Goal: Transaction & Acquisition: Purchase product/service

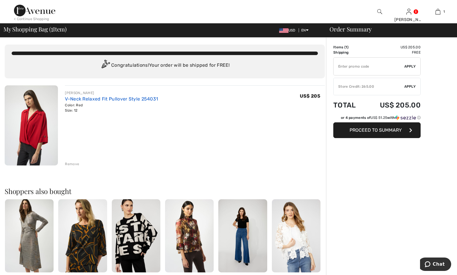
click at [118, 98] on link "V-Neck Relaxed Fit Pullover Style 254031" at bounding box center [111, 99] width 93 height 6
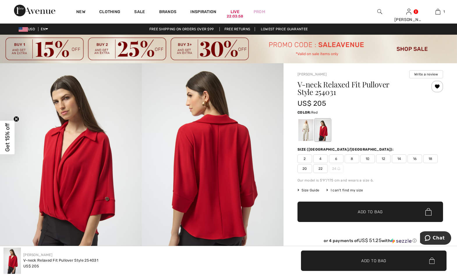
click at [307, 191] on span "Size Guide" at bounding box center [309, 190] width 22 height 5
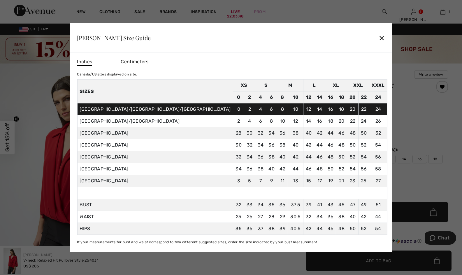
click at [378, 36] on div "✕" at bounding box center [381, 38] width 6 height 12
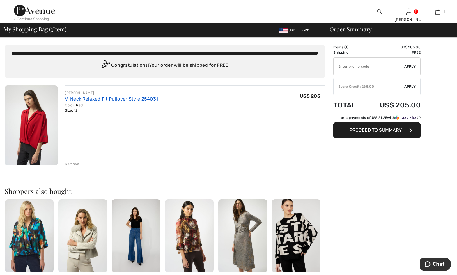
click at [89, 99] on link "V-Neck Relaxed Fit Pullover Style 254031" at bounding box center [111, 99] width 93 height 6
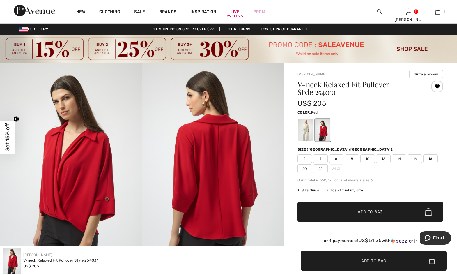
click at [366, 156] on span "10" at bounding box center [368, 158] width 15 height 9
click at [393, 208] on span "✔ Added to Bag Add to Bag" at bounding box center [371, 212] width 146 height 20
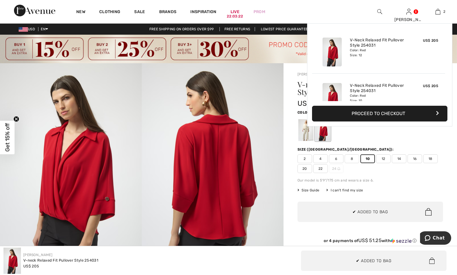
scroll to position [18, 0]
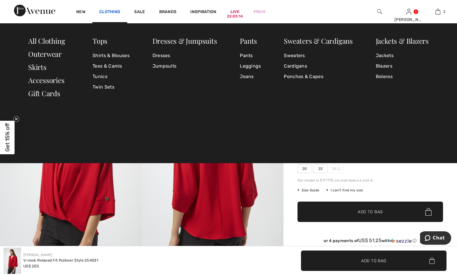
click at [103, 10] on link "Clothing" at bounding box center [109, 12] width 21 height 6
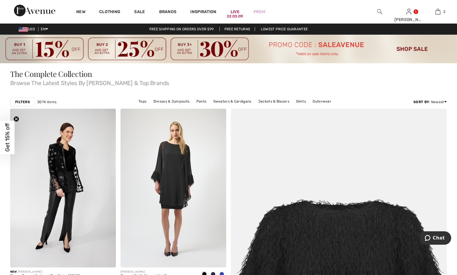
click at [103, 10] on link "Clothing" at bounding box center [109, 12] width 21 height 6
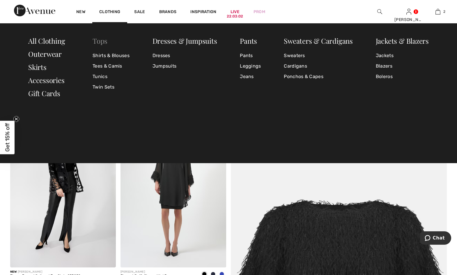
click at [100, 41] on link "Tops" at bounding box center [100, 40] width 15 height 9
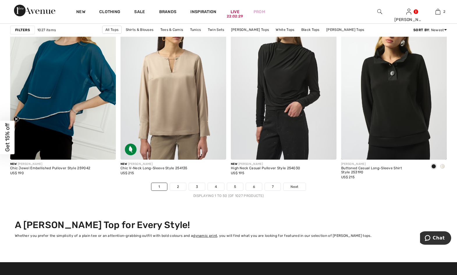
scroll to position [2825, 0]
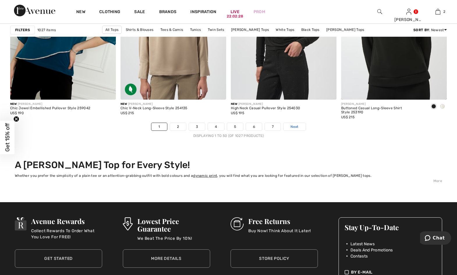
click at [288, 126] on link "Next" at bounding box center [295, 127] width 22 height 8
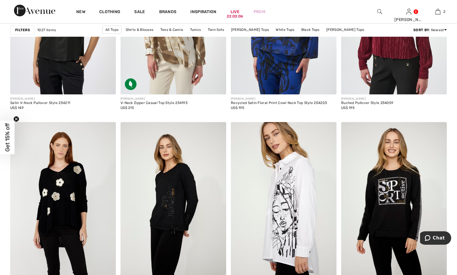
scroll to position [2097, 0]
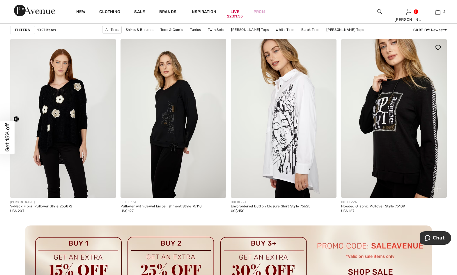
click at [396, 107] on img at bounding box center [394, 118] width 106 height 159
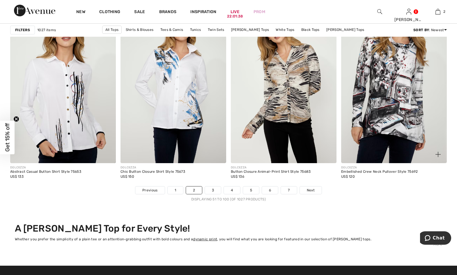
scroll to position [2766, 0]
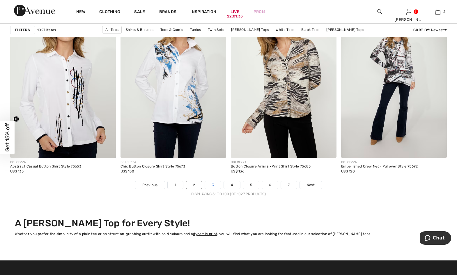
click at [211, 182] on link "3" at bounding box center [213, 185] width 16 height 8
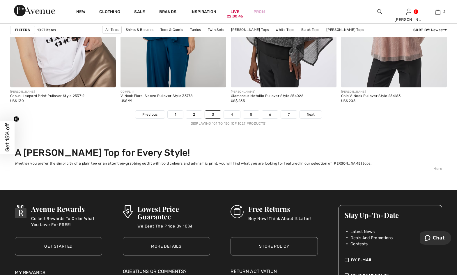
scroll to position [2912, 0]
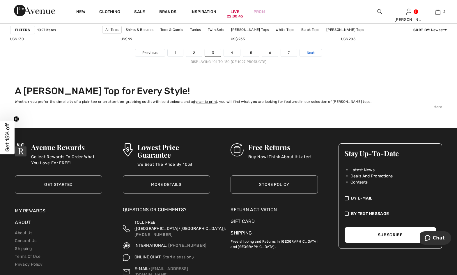
click at [311, 54] on span "Next" at bounding box center [311, 52] width 8 height 5
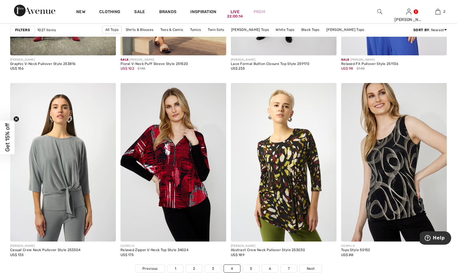
scroll to position [2708, 0]
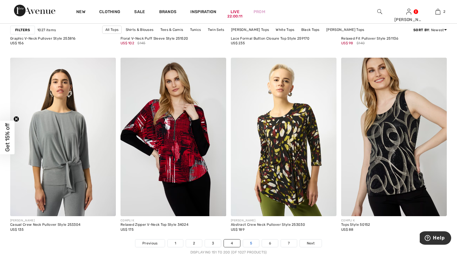
click at [250, 241] on link "5" at bounding box center [251, 243] width 16 height 8
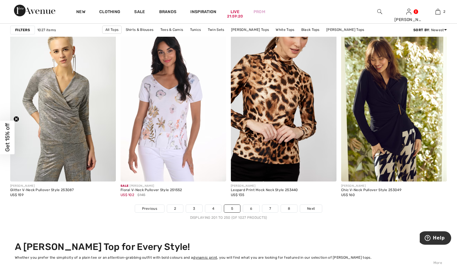
scroll to position [2766, 0]
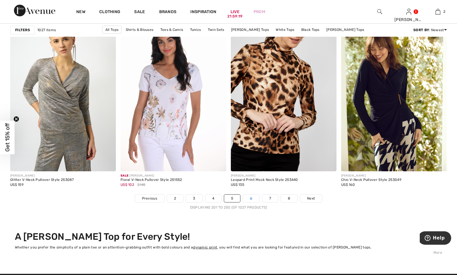
click at [245, 198] on link "6" at bounding box center [251, 199] width 16 height 8
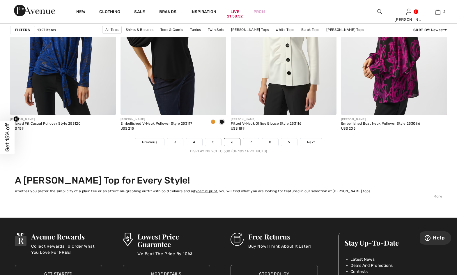
scroll to position [2825, 0]
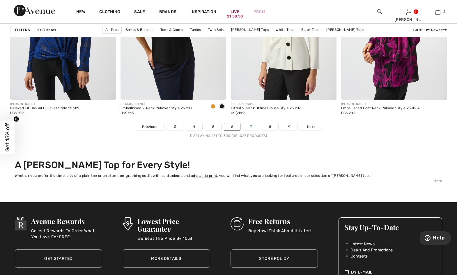
click at [248, 125] on link "7" at bounding box center [251, 127] width 16 height 8
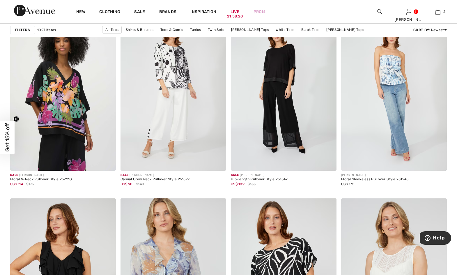
scroll to position [2388, 0]
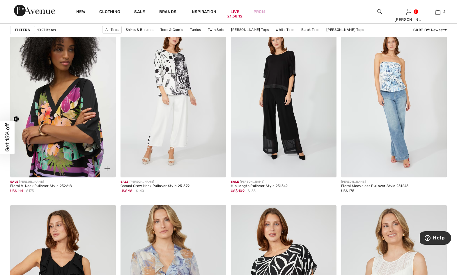
click at [52, 109] on img at bounding box center [63, 98] width 106 height 159
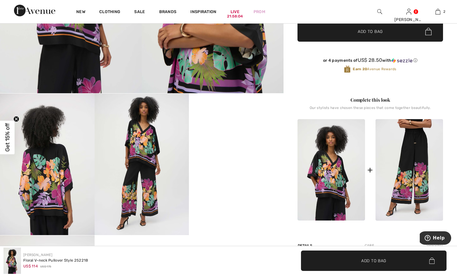
scroll to position [204, 0]
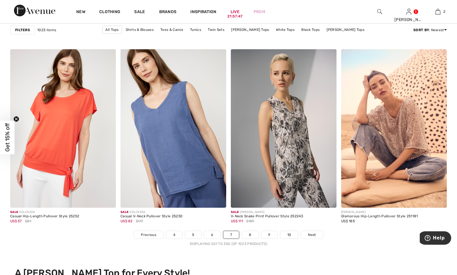
scroll to position [2811, 0]
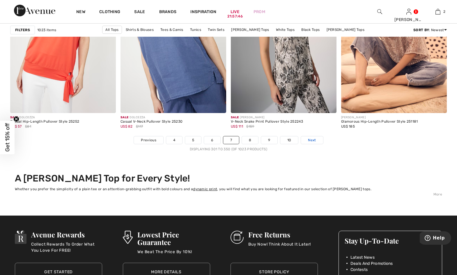
click at [314, 139] on span "Next" at bounding box center [312, 139] width 8 height 5
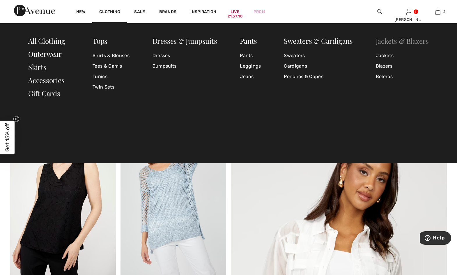
click at [391, 39] on link "Jackets & Blazers" at bounding box center [402, 40] width 53 height 9
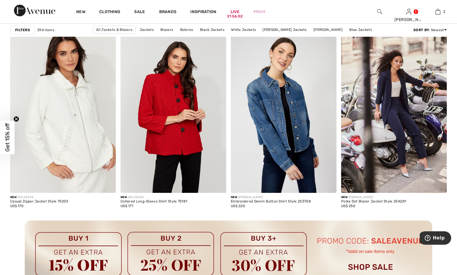
scroll to position [1281, 0]
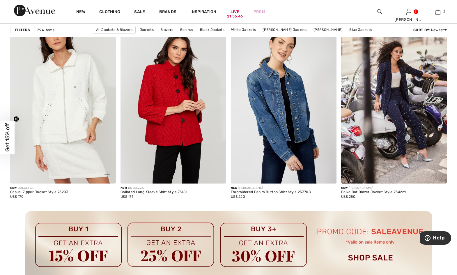
click at [70, 134] on img at bounding box center [63, 104] width 106 height 159
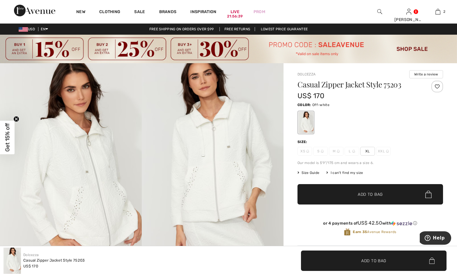
click at [215, 141] on img at bounding box center [213, 169] width 142 height 213
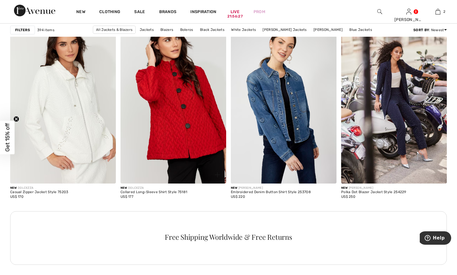
click at [155, 100] on img at bounding box center [174, 104] width 106 height 159
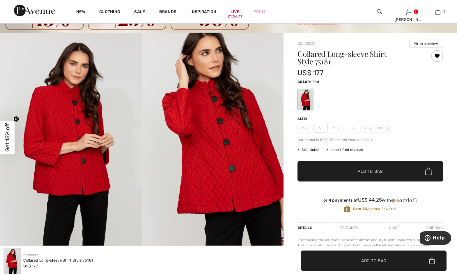
scroll to position [29, 0]
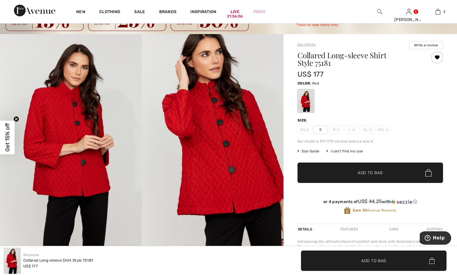
click at [454, 175] on div "Dolcezza Write a review Collared Long-sleeve Shirt Style 75181 US$ 177 Color: R…" at bounding box center [371, 214] width 174 height 361
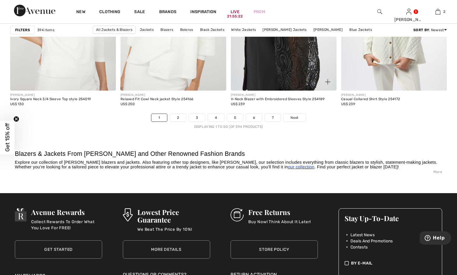
scroll to position [2825, 0]
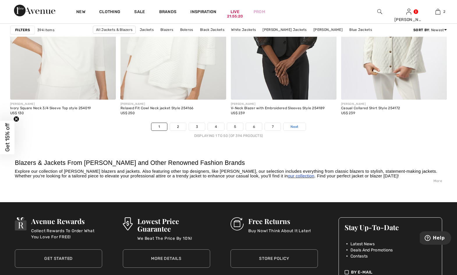
click at [295, 125] on span "Next" at bounding box center [295, 126] width 8 height 5
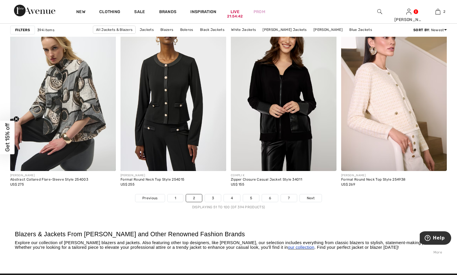
scroll to position [2766, 0]
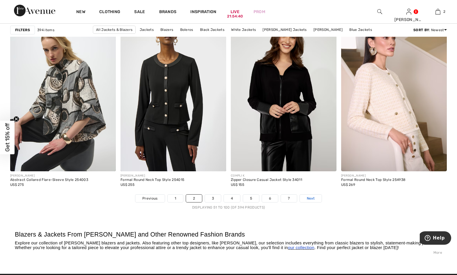
click at [316, 199] on link "Next" at bounding box center [311, 199] width 22 height 8
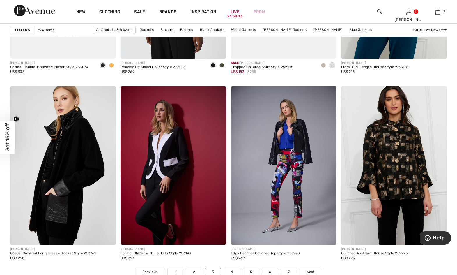
scroll to position [2766, 0]
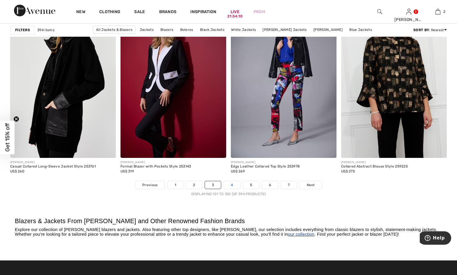
click at [231, 183] on link "4" at bounding box center [232, 185] width 16 height 8
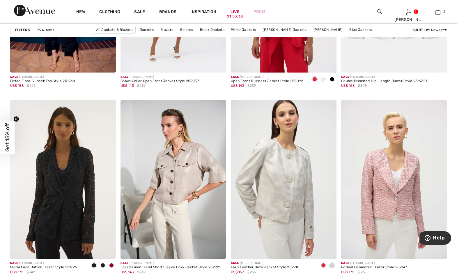
scroll to position [2854, 0]
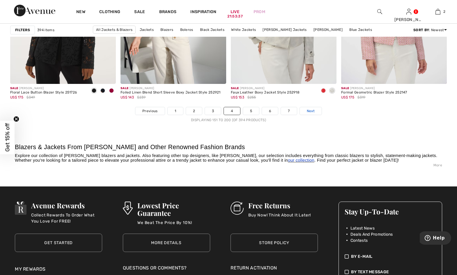
click at [307, 109] on span "Next" at bounding box center [311, 110] width 8 height 5
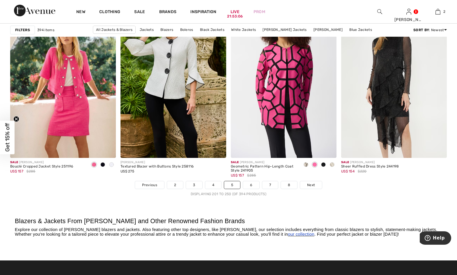
scroll to position [2795, 0]
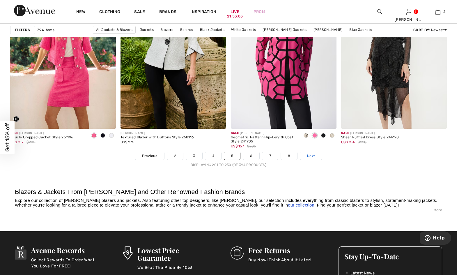
click at [311, 155] on span "Next" at bounding box center [311, 155] width 8 height 5
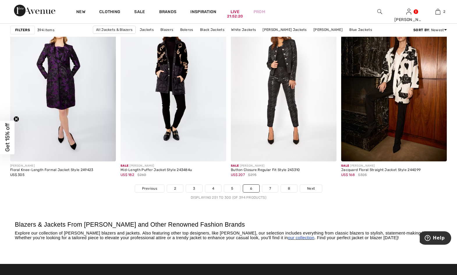
scroll to position [2795, 0]
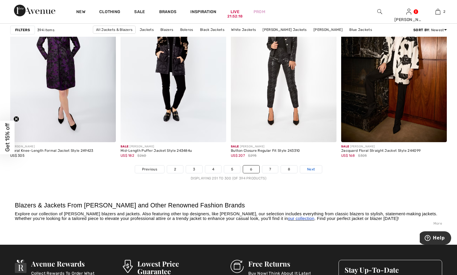
click at [314, 167] on span "Next" at bounding box center [311, 169] width 8 height 5
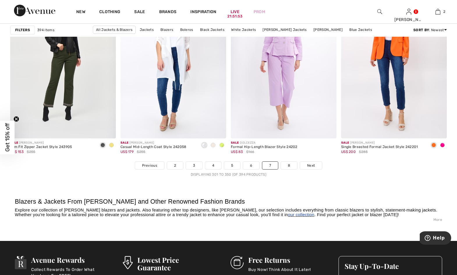
scroll to position [2912, 0]
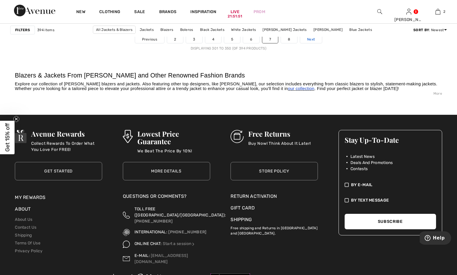
click at [314, 37] on span "Next" at bounding box center [311, 39] width 8 height 5
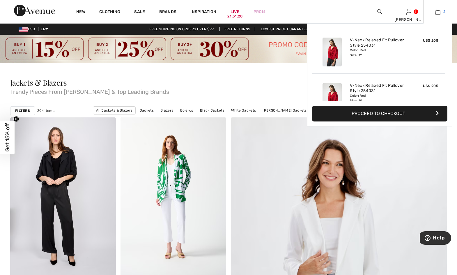
click at [434, 9] on link "2" at bounding box center [438, 11] width 29 height 7
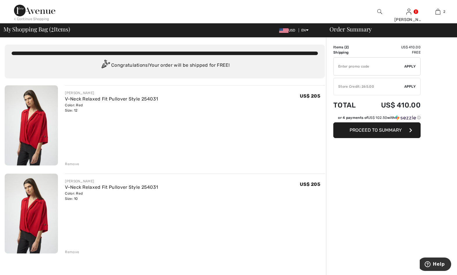
click at [41, 126] on img at bounding box center [31, 125] width 53 height 80
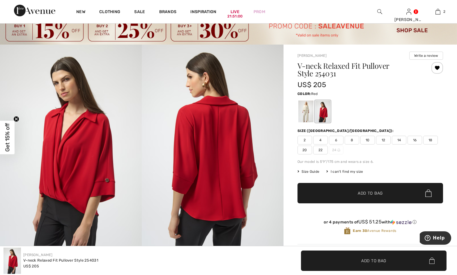
scroll to position [29, 0]
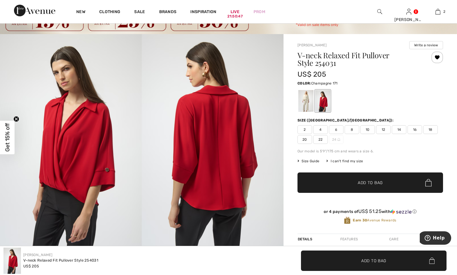
click at [303, 99] on div at bounding box center [305, 101] width 15 height 22
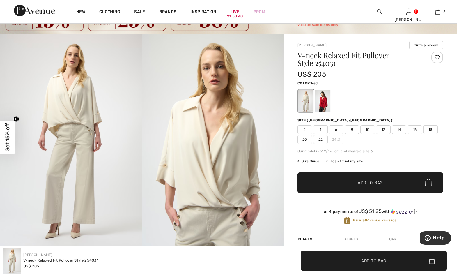
click at [324, 97] on div at bounding box center [322, 101] width 15 height 22
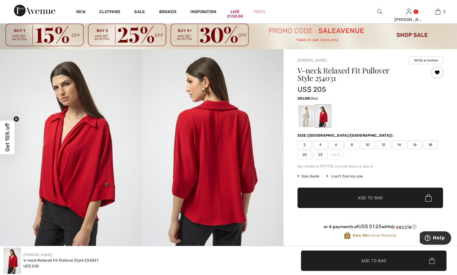
scroll to position [0, 0]
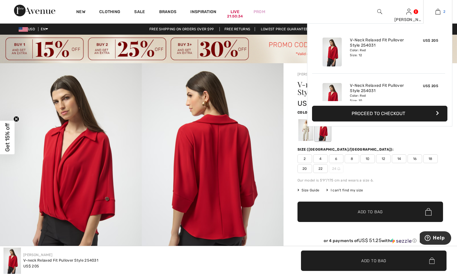
click at [437, 10] on img at bounding box center [438, 11] width 5 height 7
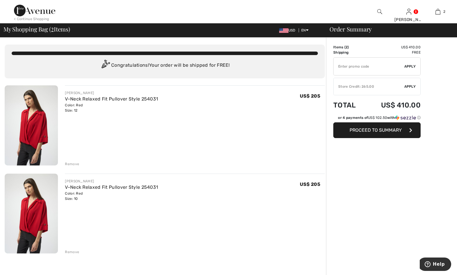
click at [380, 127] on span "Proceed to Summary" at bounding box center [376, 130] width 52 height 6
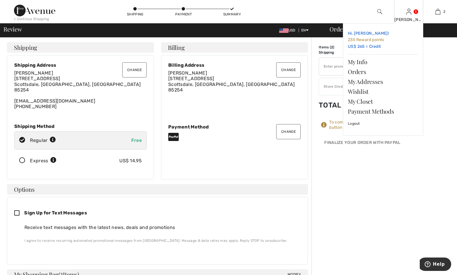
click at [372, 47] on link "Hi, Janell! 235 Reward points US$ 265 = Credit" at bounding box center [383, 40] width 70 height 24
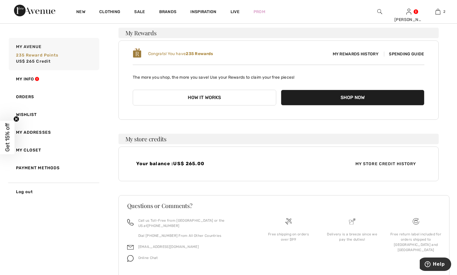
scroll to position [55, 0]
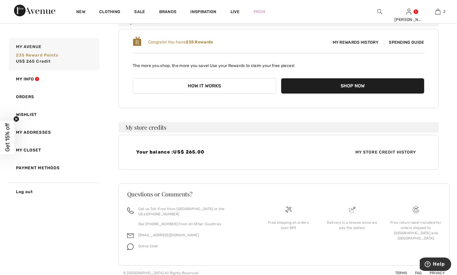
click at [207, 85] on button "How it works" at bounding box center [205, 86] width 144 height 16
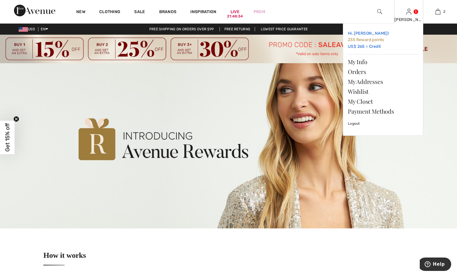
click at [379, 47] on link "Hi, [PERSON_NAME]! 235 Reward points US$ 265 = Credit" at bounding box center [383, 40] width 70 height 24
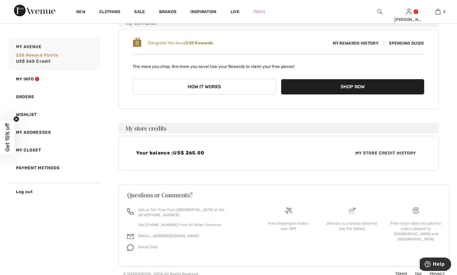
scroll to position [55, 0]
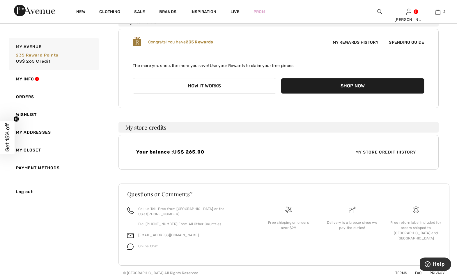
click at [388, 152] on span "My Store Credit History" at bounding box center [386, 152] width 70 height 6
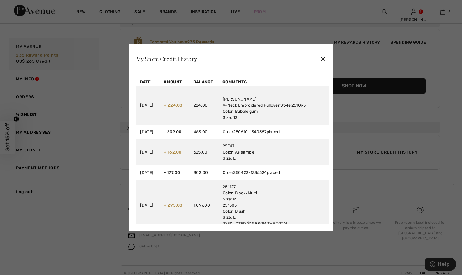
click at [323, 58] on div "✕" at bounding box center [322, 59] width 6 height 12
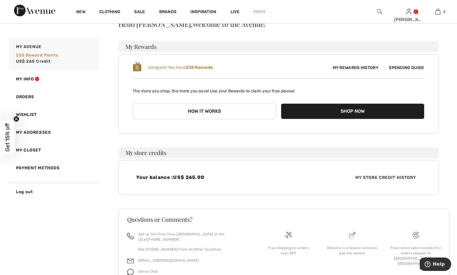
scroll to position [0, 0]
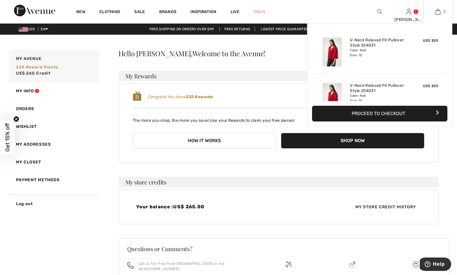
click at [439, 11] on img at bounding box center [438, 11] width 5 height 7
click at [396, 110] on button "Proceed to Checkout" at bounding box center [379, 114] width 135 height 16
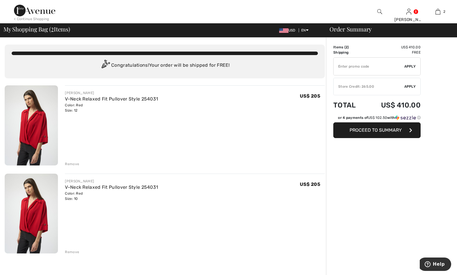
click at [412, 84] on span "Apply" at bounding box center [410, 86] width 12 height 5
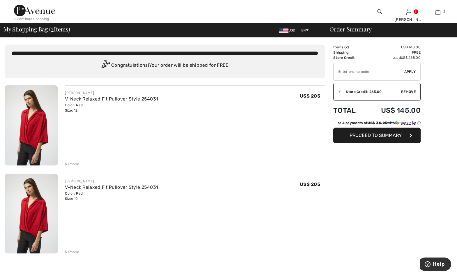
click at [384, 135] on span "Proceed to Summary" at bounding box center [376, 135] width 52 height 6
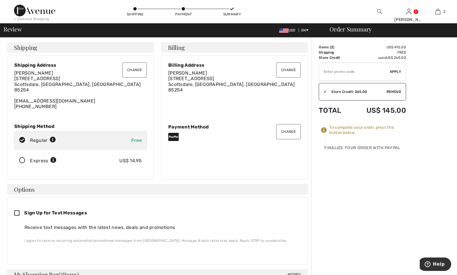
click at [287, 132] on button "Change" at bounding box center [288, 131] width 24 height 15
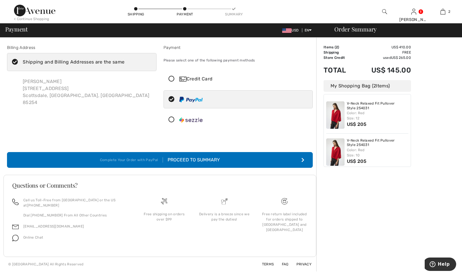
click at [171, 78] on icon at bounding box center [171, 79] width 15 height 6
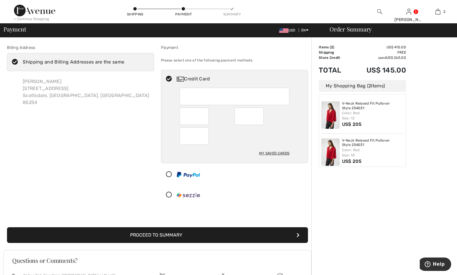
click at [260, 114] on div at bounding box center [249, 115] width 29 height 17
click at [260, 237] on button "Proceed to Summary" at bounding box center [157, 235] width 301 height 16
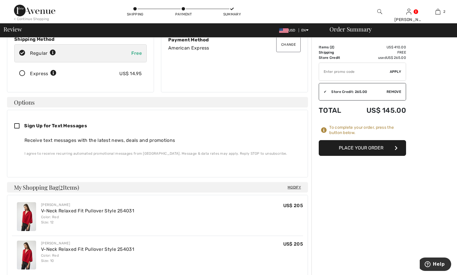
scroll to position [57, 0]
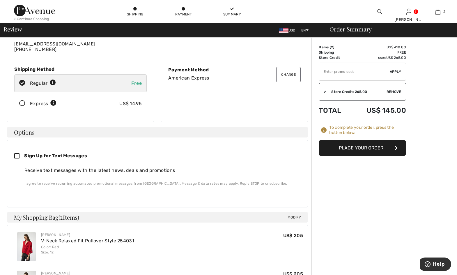
click at [16, 155] on icon at bounding box center [19, 156] width 10 height 6
checkbox input "true"
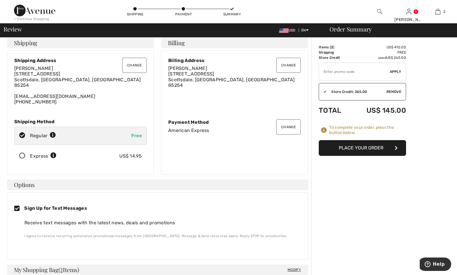
scroll to position [0, 0]
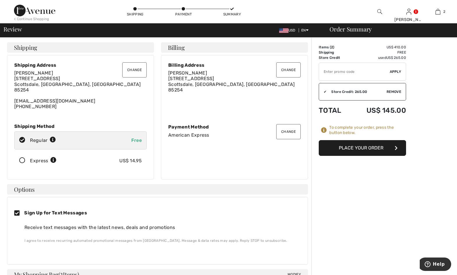
click at [370, 146] on button "Place Your Order" at bounding box center [362, 148] width 87 height 16
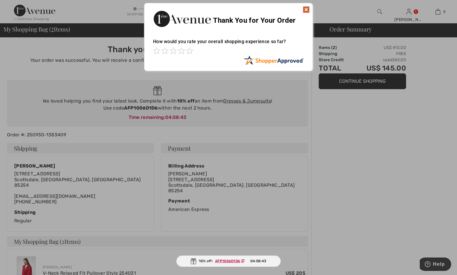
click at [305, 11] on img at bounding box center [306, 9] width 7 height 7
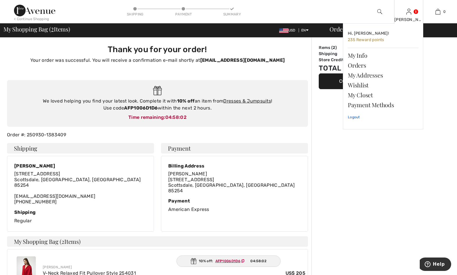
click at [355, 115] on link "Logout" at bounding box center [383, 117] width 70 height 15
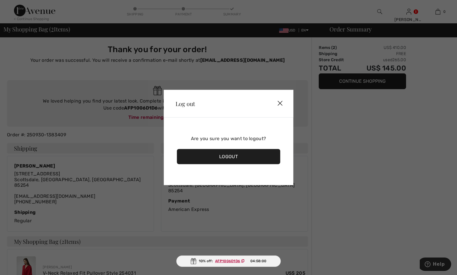
click at [224, 160] on div "Logout" at bounding box center [228, 156] width 103 height 15
